Goal: Contribute content: Add original content to the website for others to see

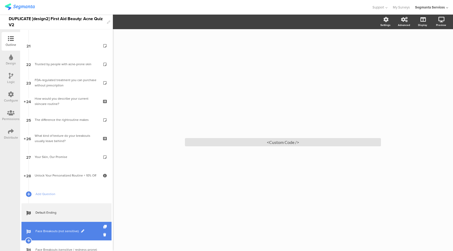
scroll to position [221, 0]
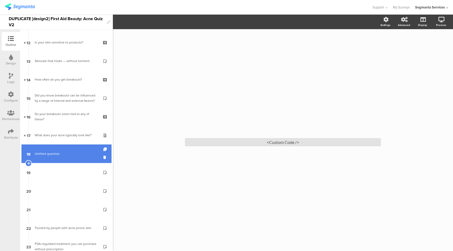
click at [80, 149] on link "18 Untitled question" at bounding box center [66, 153] width 90 height 19
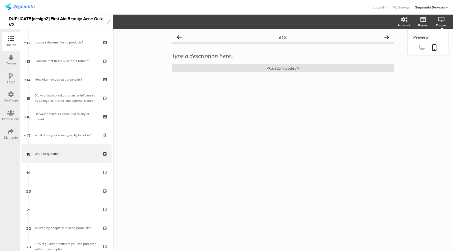
click at [422, 50] on link at bounding box center [421, 47] width 13 height 9
click at [291, 69] on div "<Custom Code />" at bounding box center [283, 68] width 222 height 8
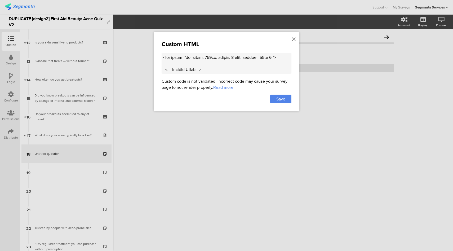
click at [241, 62] on textarea at bounding box center [226, 63] width 130 height 21
click at [250, 60] on textarea at bounding box center [226, 63] width 130 height 21
paste textarea "<video autoplay muted loop playsinline style="width:100%;border-radius:12px;"> …"
type textarea "<div style="max-width: 600px; margin: 0 auto; padding: 10px 0;"> <!-- Section T…"
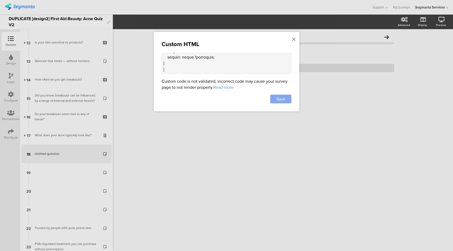
click at [287, 99] on div "Save" at bounding box center [280, 98] width 21 height 9
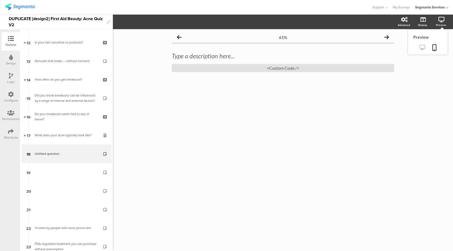
click at [421, 47] on icon at bounding box center [422, 47] width 6 height 5
click at [286, 64] on div "<Custom Code />" at bounding box center [283, 68] width 222 height 8
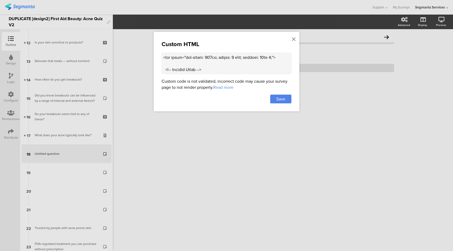
click at [232, 68] on textarea at bounding box center [226, 63] width 130 height 21
paste textarea "ending-image { max-height: 400px; } .ending-image source { max-height: none; bo…"
type textarea "<div style="max-width: 600px; margin: 0 auto; padding: 10px 0;"> <!-- Section T…"
click at [280, 97] on span "Save" at bounding box center [280, 99] width 9 height 6
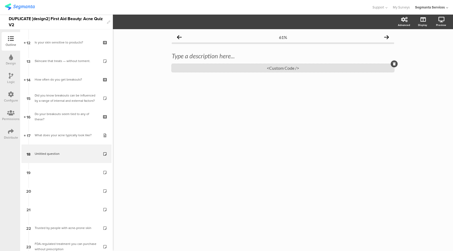
click at [256, 70] on div "<Custom Code />" at bounding box center [283, 68] width 222 height 8
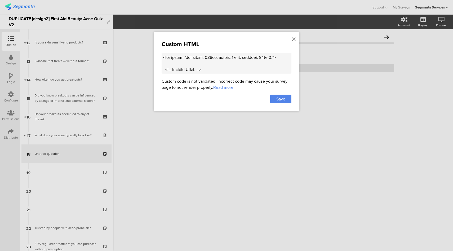
click at [258, 64] on textarea at bounding box center [226, 63] width 130 height 21
paste textarea "<!-- Testimonial Card --> <div style="background: #fff; border: 2px solid #e026…"
type textarea "<div style="max-width: 600px; margin: 0 auto; padding: 10px 0;"> <!-- Section T…"
click at [288, 100] on div "Save" at bounding box center [280, 98] width 21 height 9
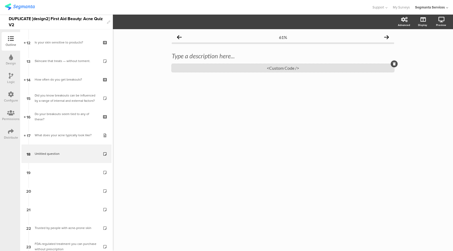
click at [269, 69] on div "<Custom Code />" at bounding box center [283, 68] width 222 height 8
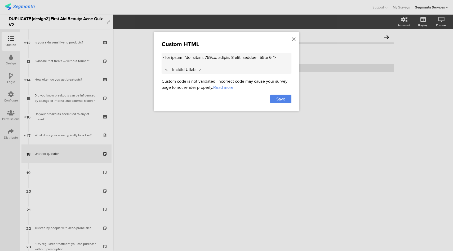
click at [269, 62] on textarea at bounding box center [226, 63] width 130 height 21
paste textarea "<iframe width="560" height="315" src="https://www.youtube.com/embed/G5Xe4KQBF3s…"
type textarea "<div style="max-width: 600px; margin: 0 auto; padding: 10px 0;"> <!-- Section T…"
click at [288, 99] on div "Save" at bounding box center [280, 98] width 21 height 9
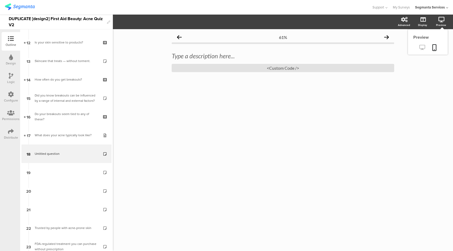
click at [420, 48] on icon at bounding box center [422, 47] width 6 height 5
click at [299, 68] on div "<Custom Code />" at bounding box center [283, 68] width 222 height 8
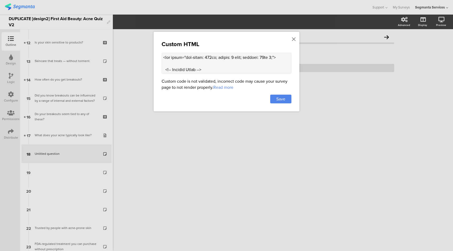
click at [228, 67] on textarea at bounding box center [226, 63] width 130 height 21
paste textarea
type textarea "<div style="max-width: 600px; margin: 0 auto; padding: 10px 0;"> <!-- Section T…"
click at [286, 97] on div "Save" at bounding box center [280, 98] width 21 height 9
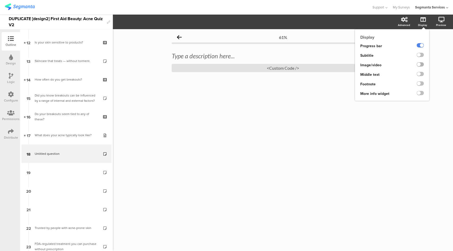
click at [422, 65] on label at bounding box center [419, 64] width 7 height 4
click at [0, 0] on input "checkbox" at bounding box center [0, 0] width 0 height 0
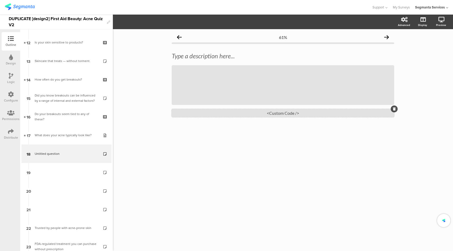
click at [259, 116] on div "<Custom Code />" at bounding box center [283, 113] width 222 height 8
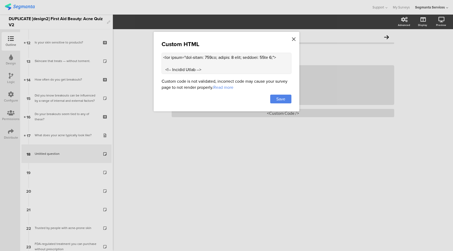
click at [294, 38] on icon at bounding box center [294, 39] width 4 height 6
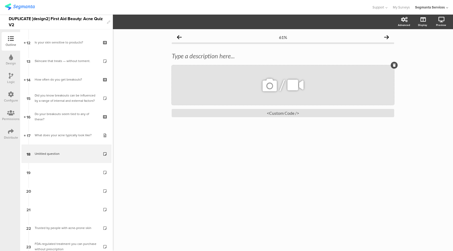
click at [288, 86] on icon at bounding box center [295, 85] width 20 height 18
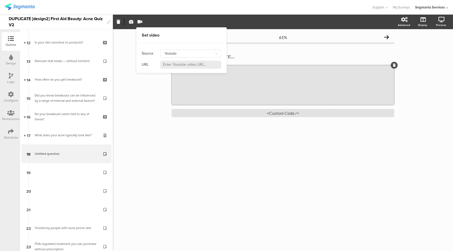
click at [184, 67] on input at bounding box center [190, 65] width 61 height 8
paste input "https://www.youtube.com/embed/G5Xe4KQBF3s"
type input "https://www.youtube.com/watch?v=G5Xe4KQBF3s"
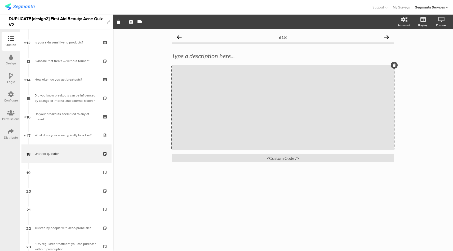
click at [435, 100] on div "61% Type a description here... / <Custom Code />" at bounding box center [283, 140] width 340 height 222
click at [423, 48] on icon at bounding box center [422, 47] width 6 height 5
click at [222, 98] on div "/" at bounding box center [283, 107] width 222 height 85
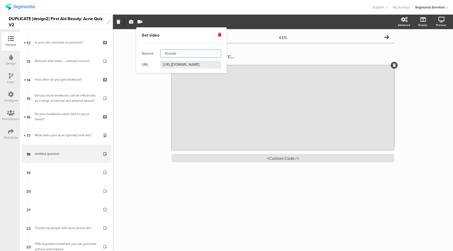
click at [208, 52] on input "Youtube" at bounding box center [190, 53] width 61 height 8
click at [189, 38] on div "Set video" at bounding box center [181, 35] width 79 height 6
click at [186, 54] on input "Youtube" at bounding box center [190, 53] width 61 height 8
click at [185, 75] on div "Self hosted video" at bounding box center [180, 76] width 29 height 9
type input "Self hosted video"
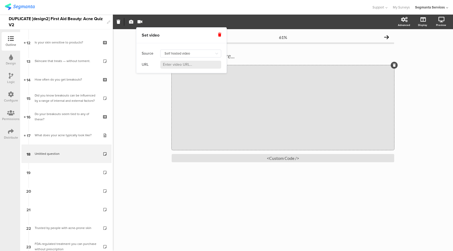
click at [186, 68] on input at bounding box center [190, 65] width 61 height 8
paste input "https://www.youtube.com/embed/G5Xe4KQBF3s"
type input "https://www.youtube.com/embed/G5Xe4KQBF3s"
click at [199, 53] on input "Self hosted video" at bounding box center [190, 53] width 61 height 8
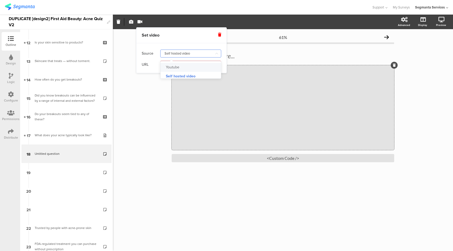
click at [195, 66] on div "Youtube" at bounding box center [193, 67] width 54 height 9
type input "Youtube"
click at [196, 63] on input at bounding box center [190, 65] width 61 height 8
paste input "https://www.youtube.com/embed/G5Xe4KQBF3s"
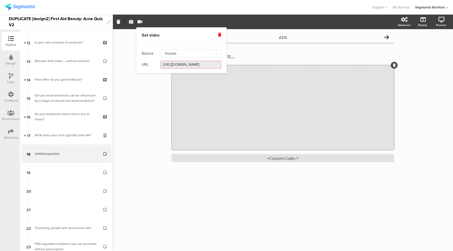
type input "https://www.youtube.com/watch?v=G5Xe4KQBF3s"
click at [150, 89] on div "61% Type a description here... / <Custom Code />" at bounding box center [283, 140] width 340 height 222
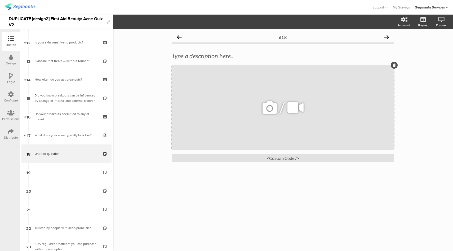
click at [240, 107] on div "/" at bounding box center [283, 107] width 222 height 85
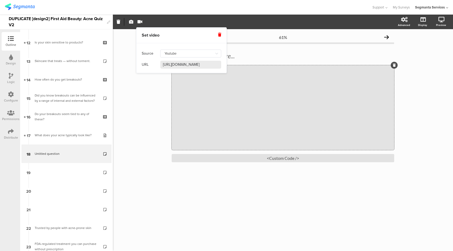
click at [219, 34] on icon at bounding box center [219, 35] width 3 height 4
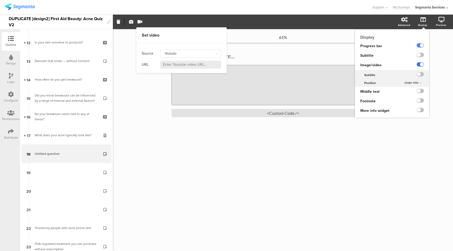
click at [421, 64] on label at bounding box center [419, 64] width 7 height 4
click at [0, 0] on input "checkbox" at bounding box center [0, 0] width 0 height 0
